Goal: Answer question/provide support

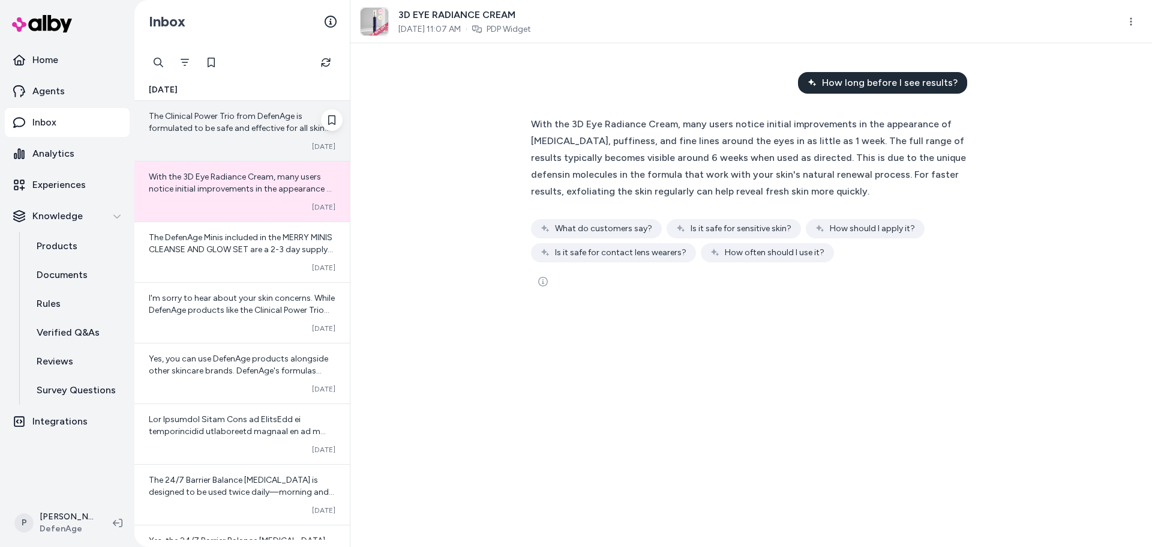
click at [245, 130] on span "The Clinical Power Trio from DefenAge is formulated to be safe and effective fo…" at bounding box center [241, 188] width 185 height 154
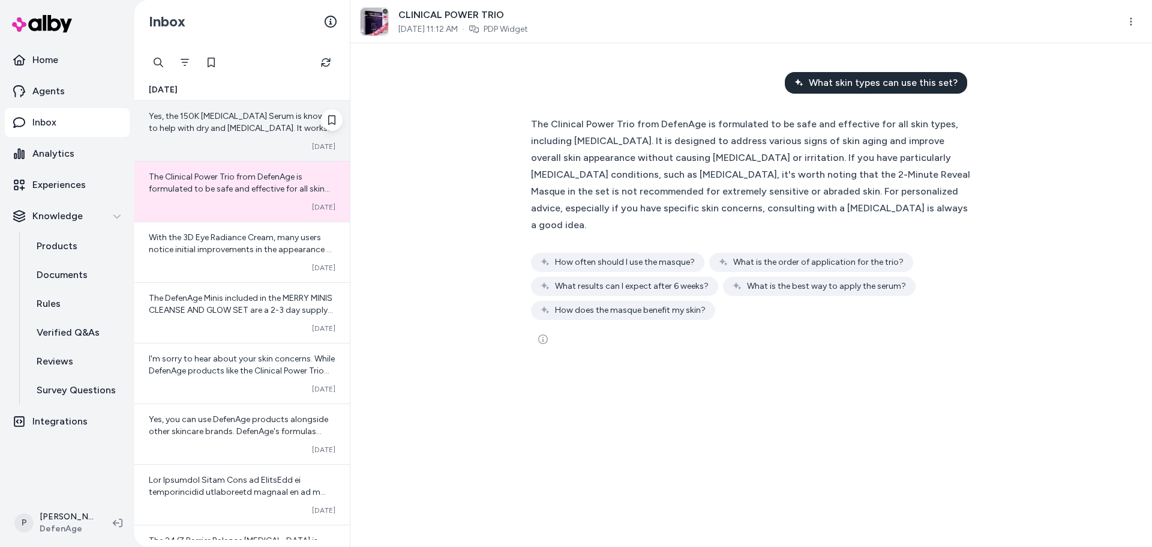
click at [235, 124] on span "Yes, the 150K Hair Follicle Serum is known to help with dry and itchy scalp. It…" at bounding box center [241, 164] width 184 height 106
